Goal: Communication & Community: Ask a question

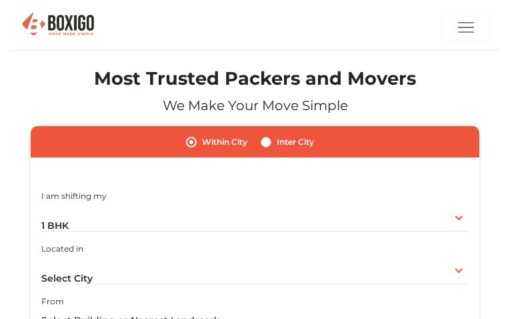
radio input "true"
radio input "false"
type input "ifjycfmKQgme"
type input "feqabozat28@gmail.com"
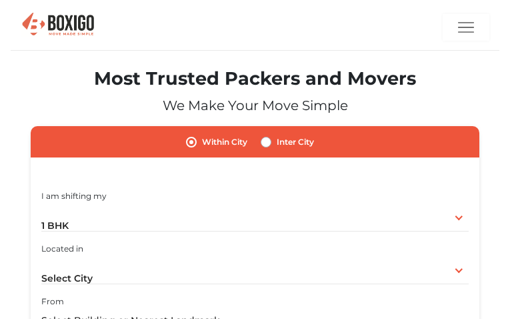
type input "3294522331"
radio input "true"
radio input "false"
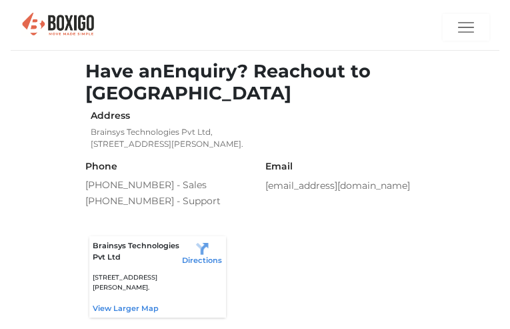
type input "YvViSROGz"
type input "feqabozat28@gmail.com"
type input "2889781733"
radio input "true"
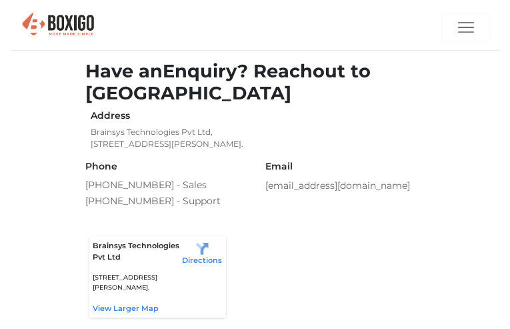
radio input "false"
